Goal: Transaction & Acquisition: Purchase product/service

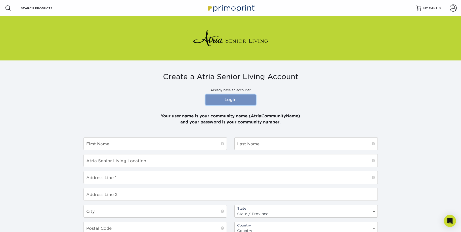
click at [229, 101] on link "Login" at bounding box center [231, 99] width 50 height 11
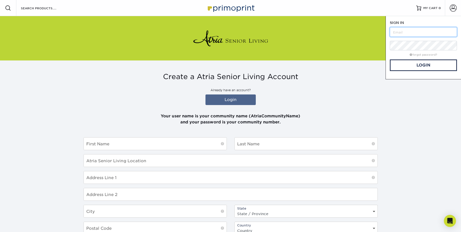
click at [397, 30] on input "text" at bounding box center [423, 32] width 67 height 10
type input "AtriaWillowPark"
click at [416, 65] on link "Login" at bounding box center [423, 65] width 67 height 12
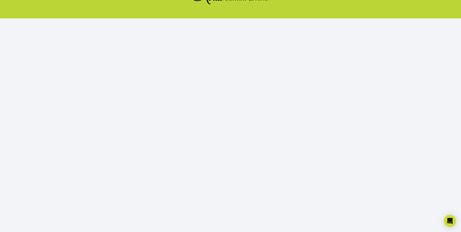
scroll to position [45, 0]
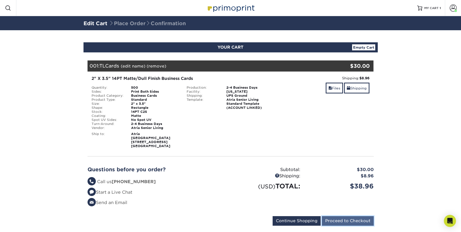
click at [342, 217] on input "Proceed to Checkout" at bounding box center [348, 221] width 52 height 10
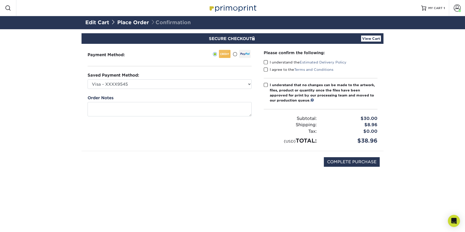
click at [267, 62] on span at bounding box center [266, 62] width 4 height 5
click at [0, 0] on input "I understand the Estimated Delivery Policy" at bounding box center [0, 0] width 0 height 0
click at [268, 69] on span at bounding box center [266, 69] width 4 height 5
click at [0, 0] on input "I agree to the Terms and Conditions" at bounding box center [0, 0] width 0 height 0
click at [267, 86] on span at bounding box center [266, 85] width 4 height 5
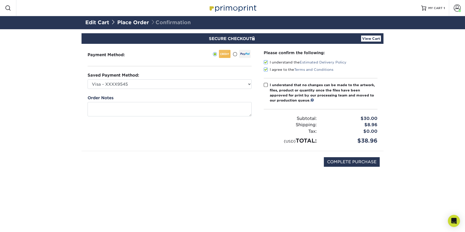
click at [0, 0] on input "I understand that no changes can be made to the artwork, files, product or quan…" at bounding box center [0, 0] width 0 height 0
click at [353, 161] on input "COMPLETE PURCHASE" at bounding box center [352, 162] width 56 height 10
type input "PROCESSING, PLEASE WAIT..."
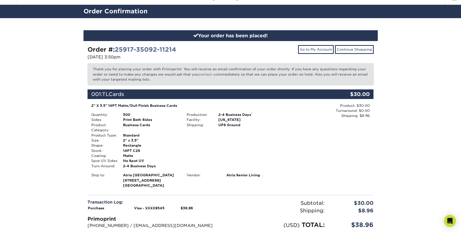
scroll to position [11, 0]
